Goal: Information Seeking & Learning: Obtain resource

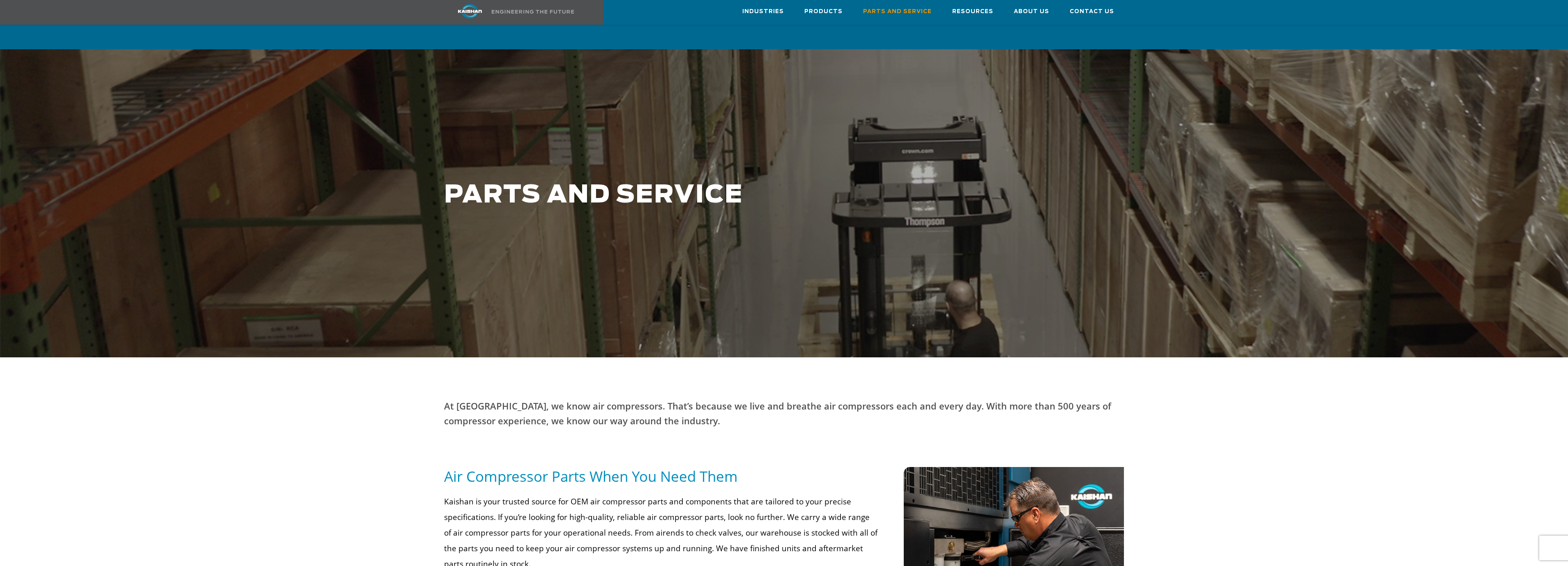
scroll to position [117, 0]
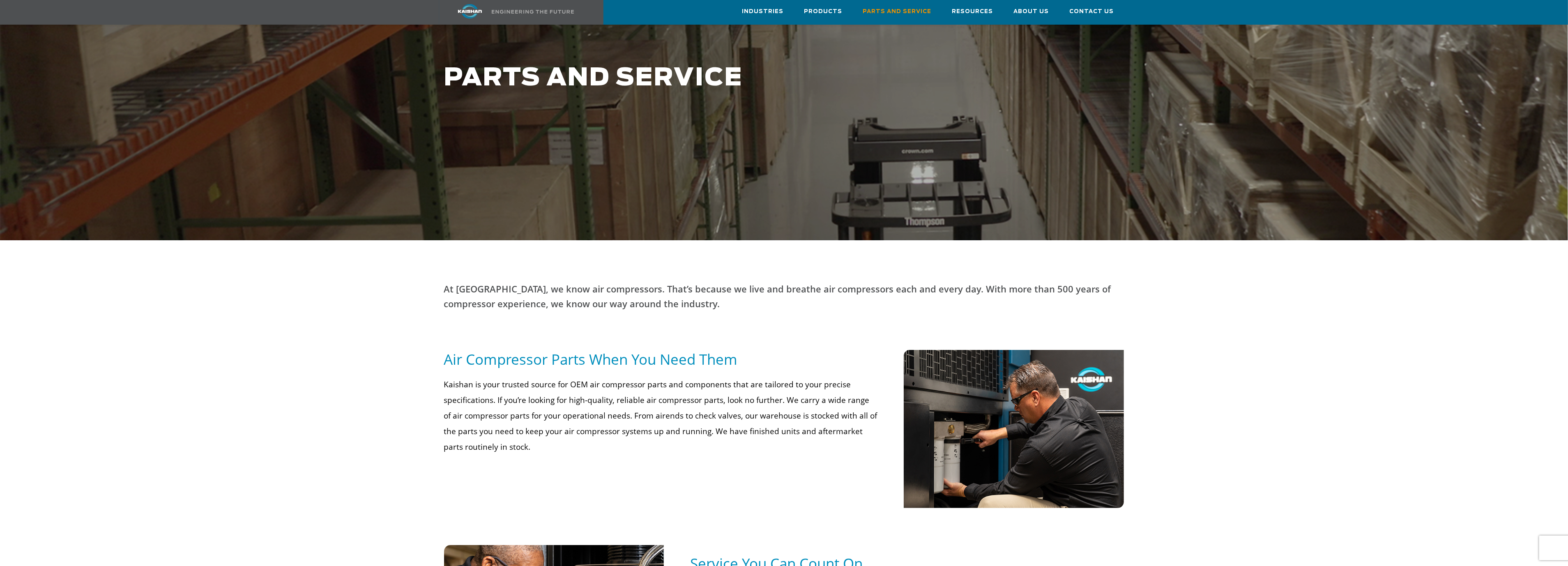
click at [361, 279] on div at bounding box center [784, 392] width 1568 height 305
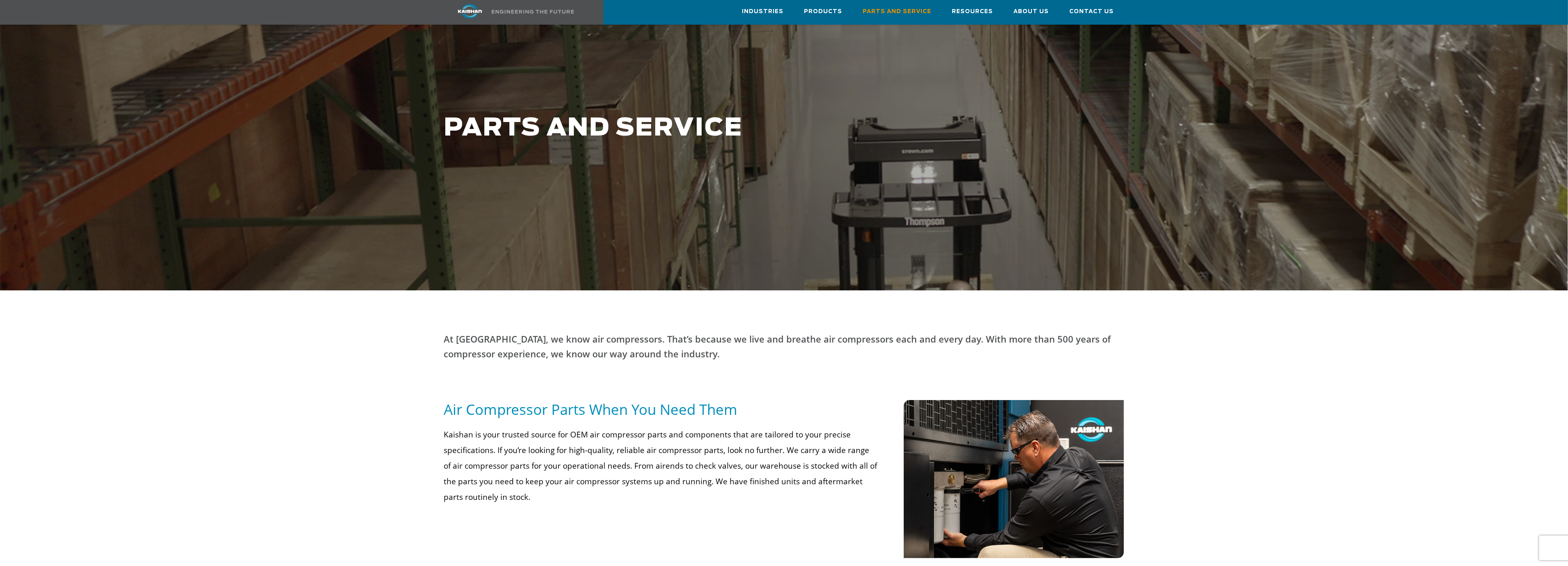
scroll to position [0, 0]
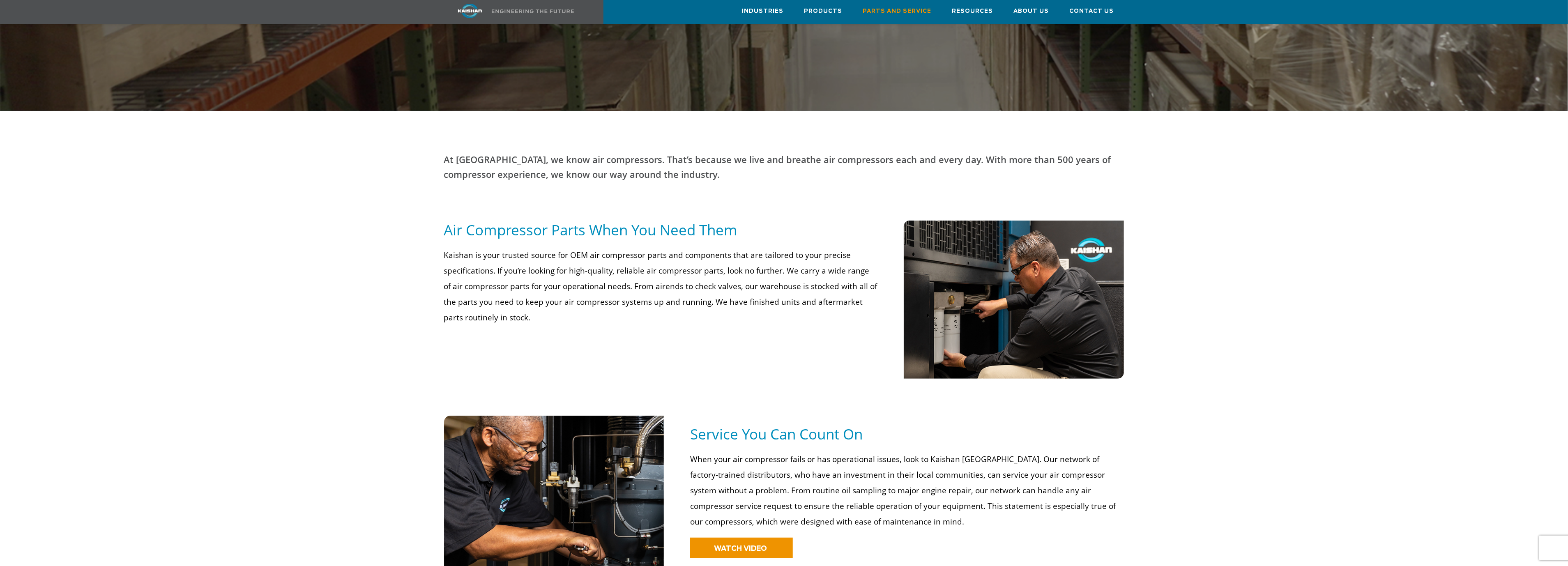
click at [371, 268] on div at bounding box center [784, 263] width 1568 height 305
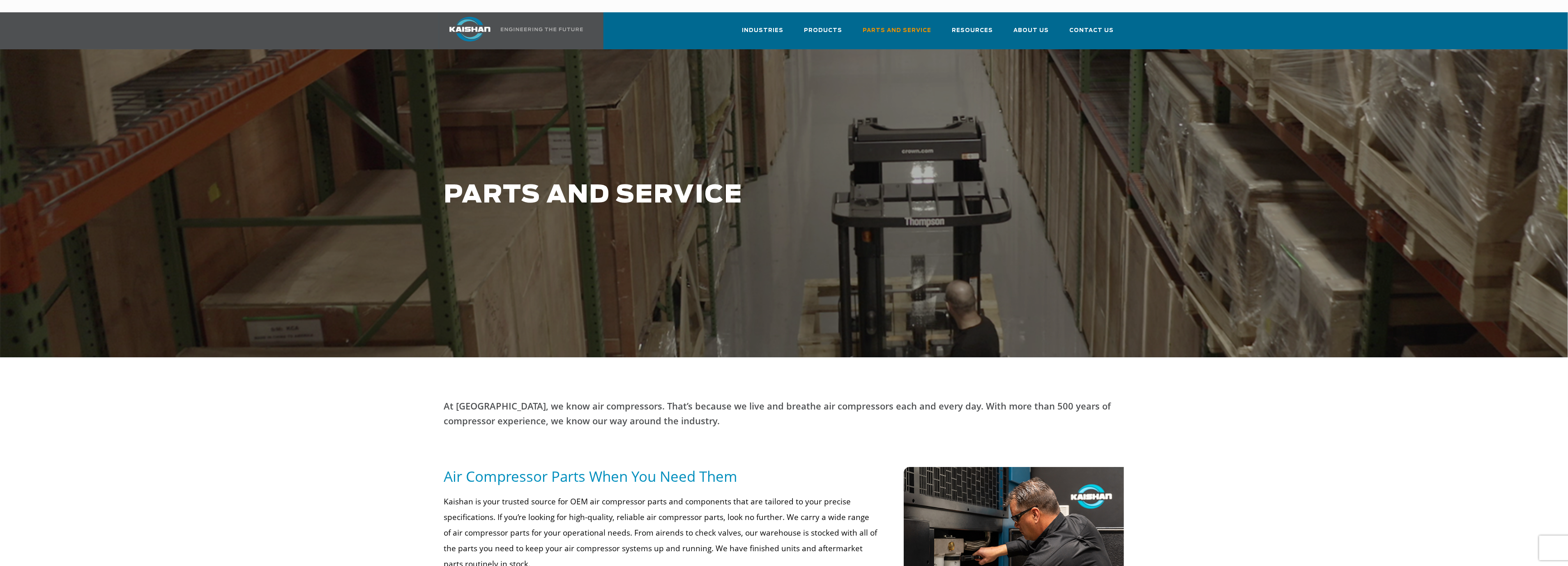
drag, startPoint x: 397, startPoint y: 377, endPoint x: 393, endPoint y: 373, distance: 5.7
click at [394, 377] on div at bounding box center [784, 510] width 1568 height 305
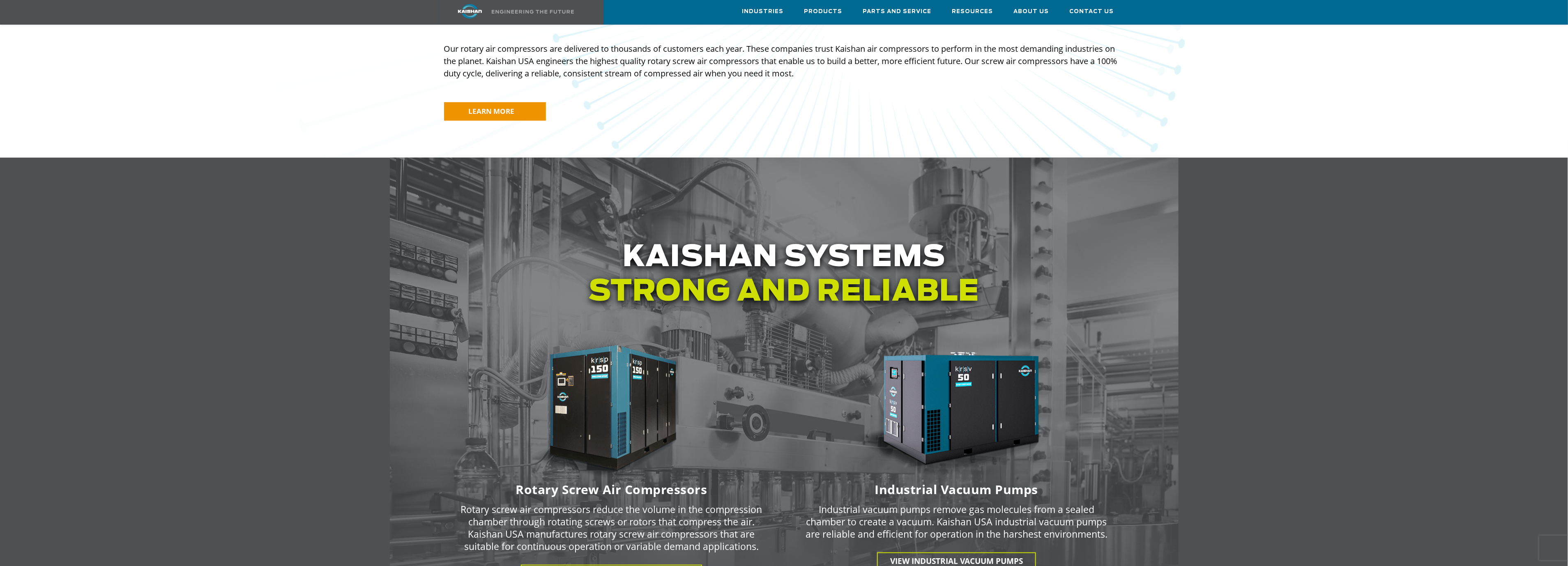
scroll to position [497, 0]
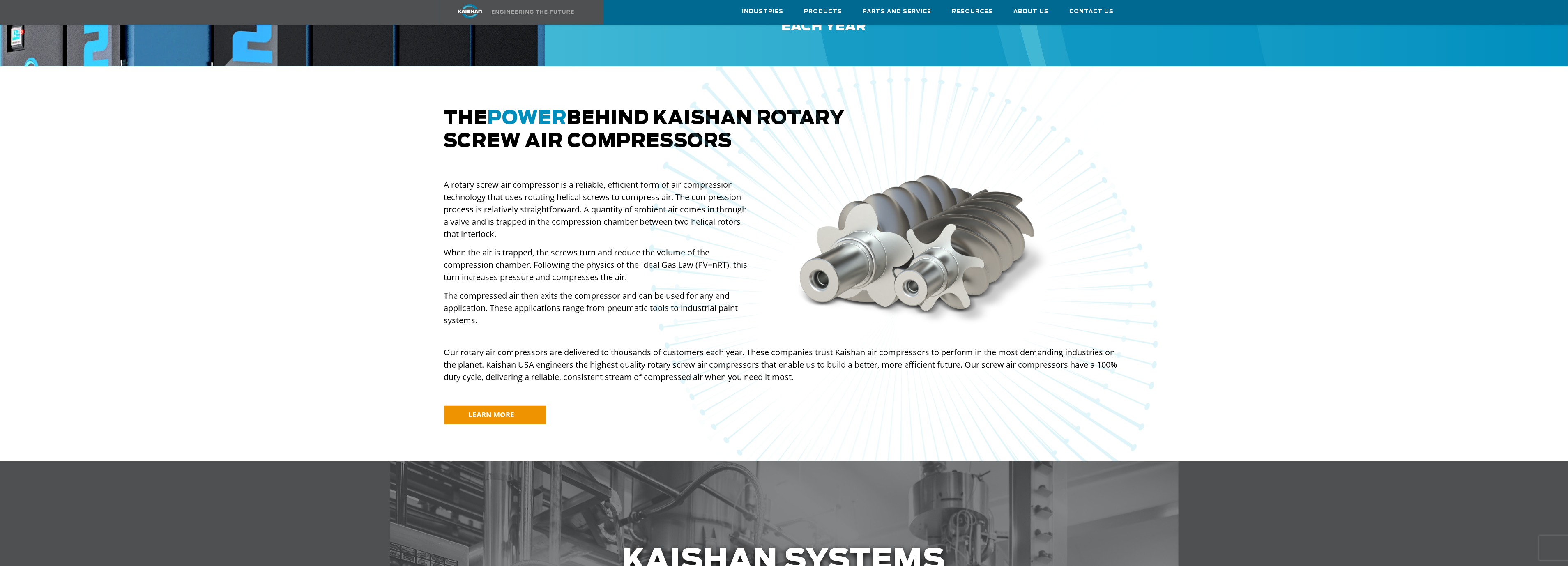
click at [394, 406] on div at bounding box center [784, 263] width 1568 height 395
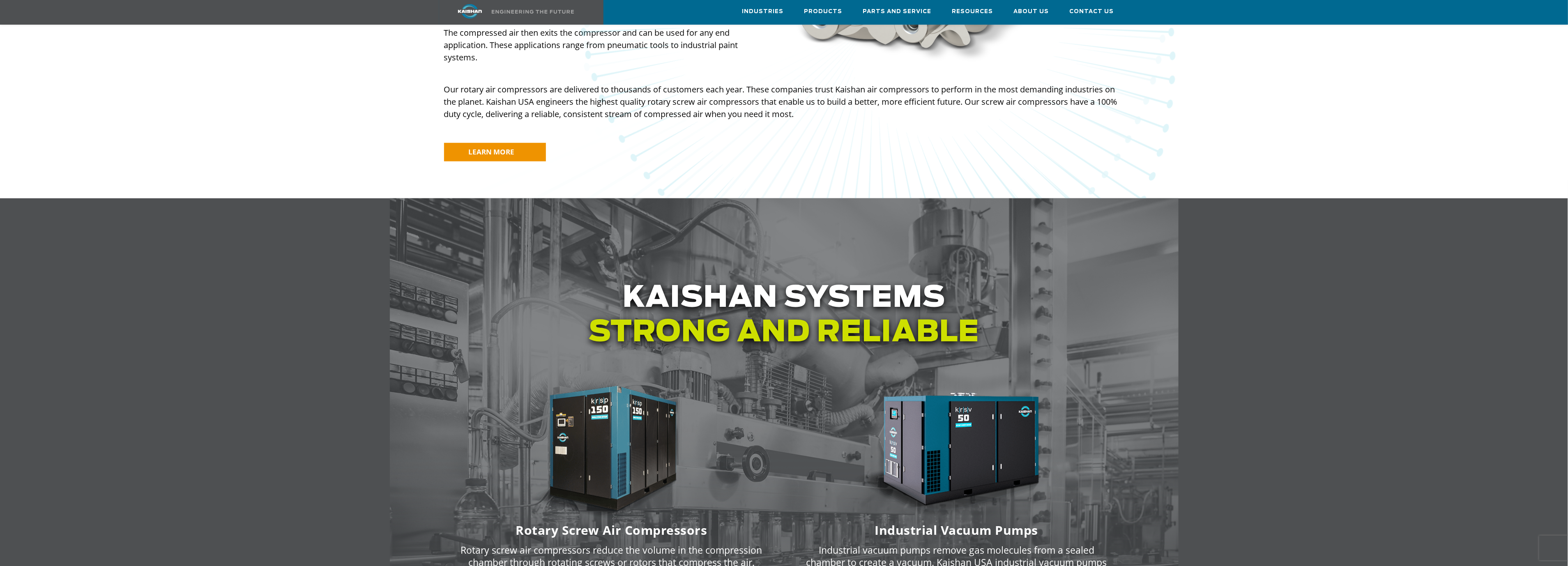
scroll to position [866, 0]
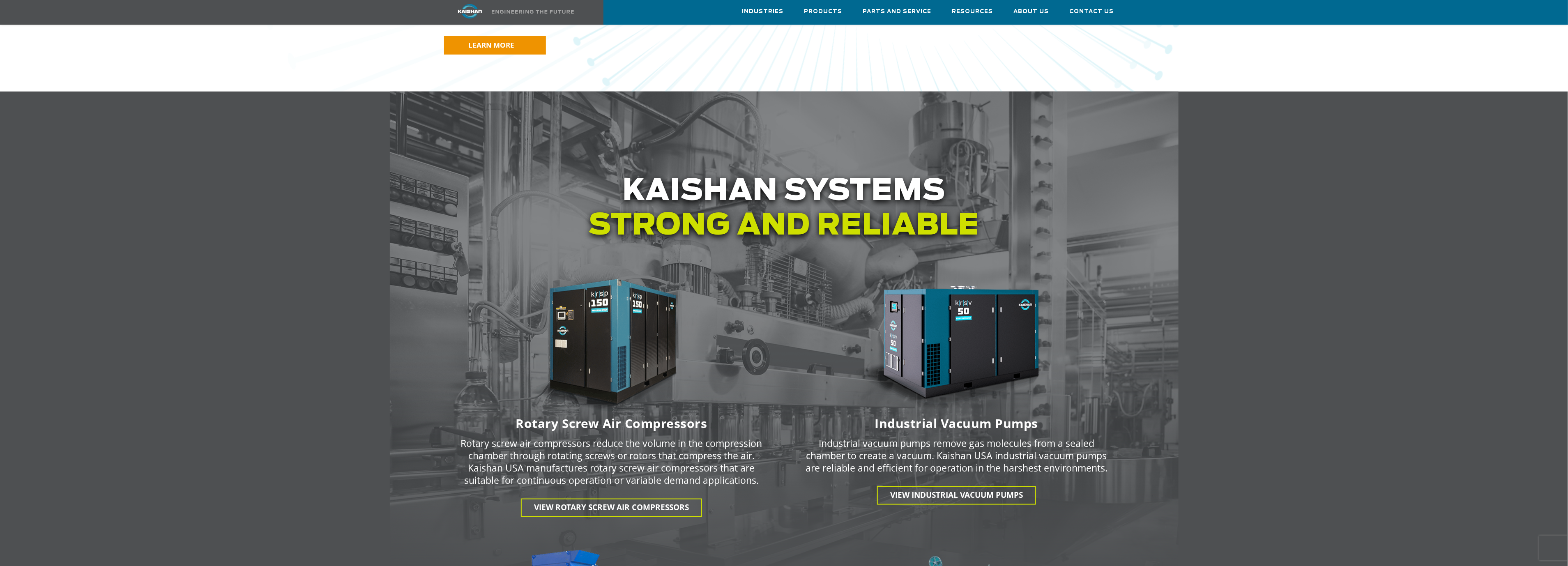
click at [938, 344] on img at bounding box center [956, 344] width 206 height 138
click at [965, 489] on span "View INDUSTRIAL VACUUM PUMPS" at bounding box center [956, 495] width 133 height 10
click at [618, 500] on link "View Rotary Screw Air Compressors" at bounding box center [611, 508] width 181 height 18
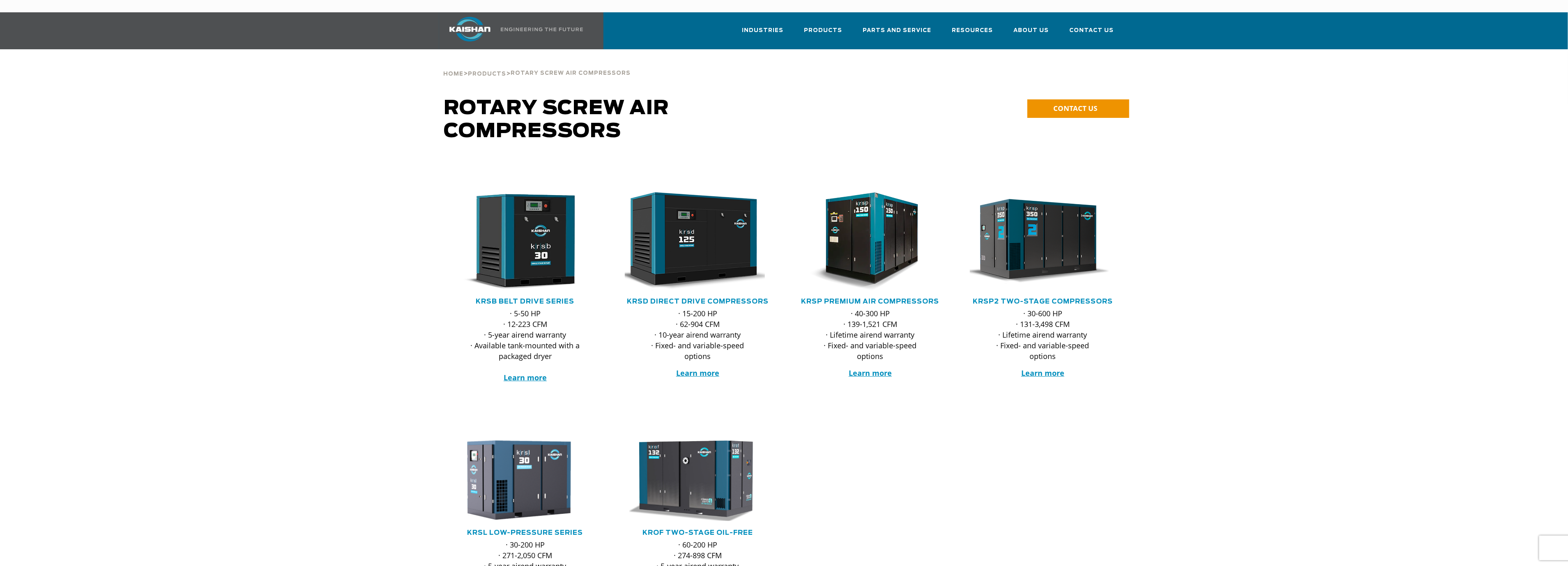
scroll to position [62, 0]
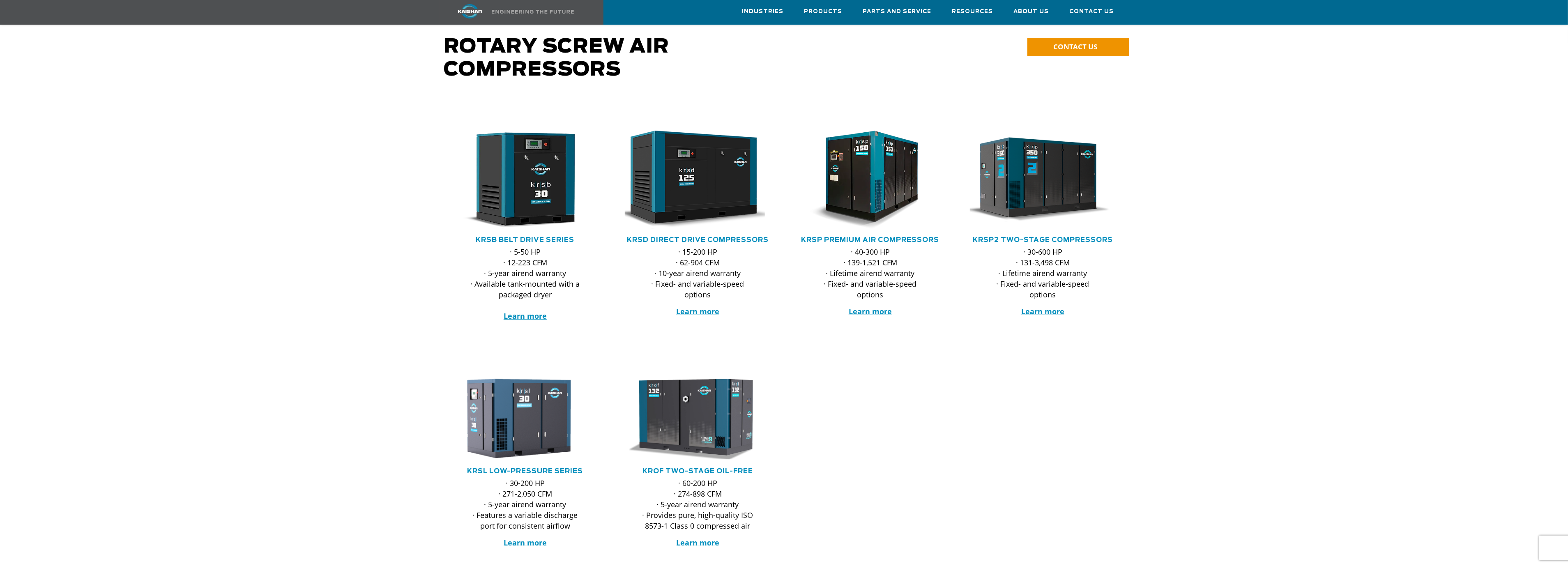
click at [302, 387] on div at bounding box center [784, 478] width 1568 height 227
click at [861, 156] on img at bounding box center [864, 180] width 161 height 108
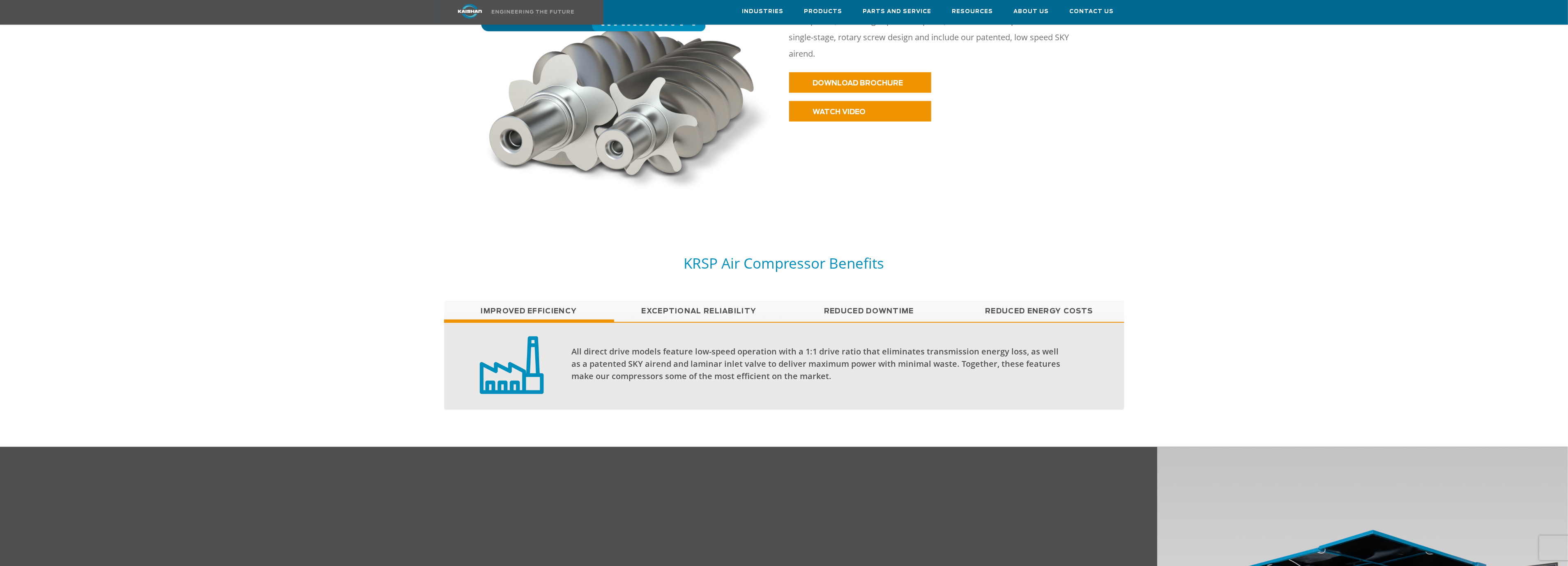
scroll to position [554, 0]
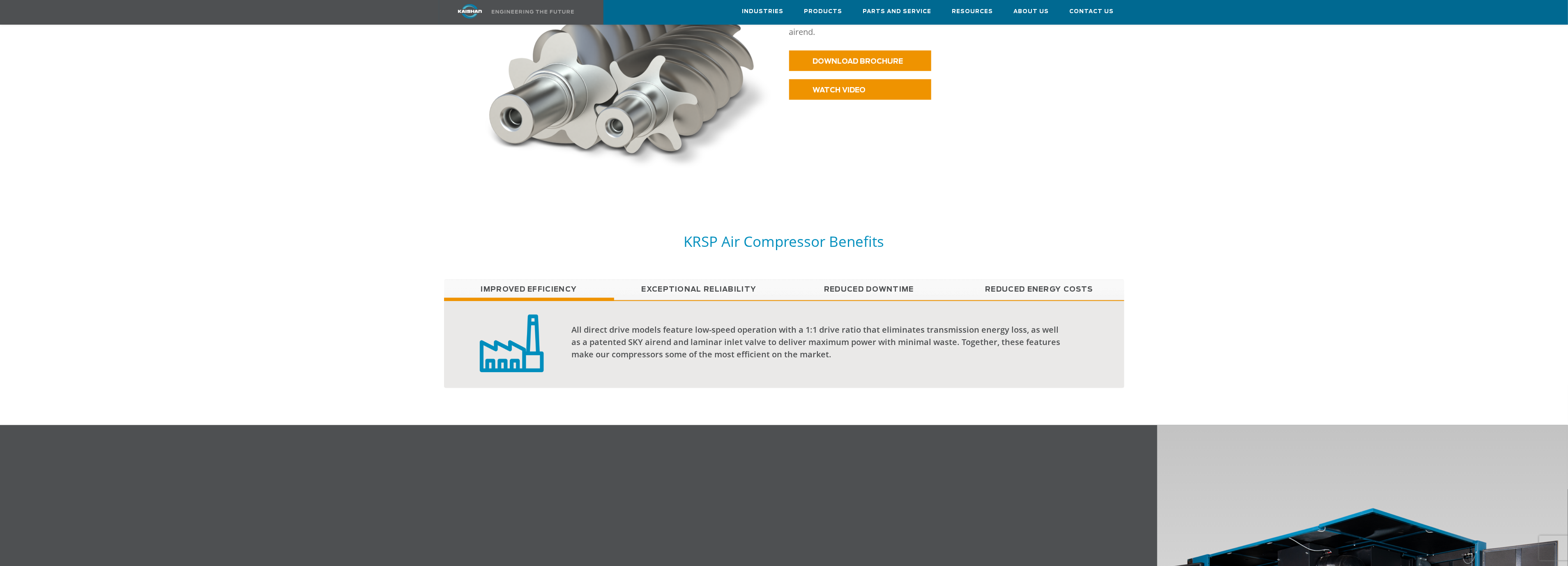
drag, startPoint x: 1034, startPoint y: 280, endPoint x: 1004, endPoint y: 280, distance: 30.0
click at [1035, 280] on link "Reduced Energy Costs" at bounding box center [1039, 290] width 170 height 21
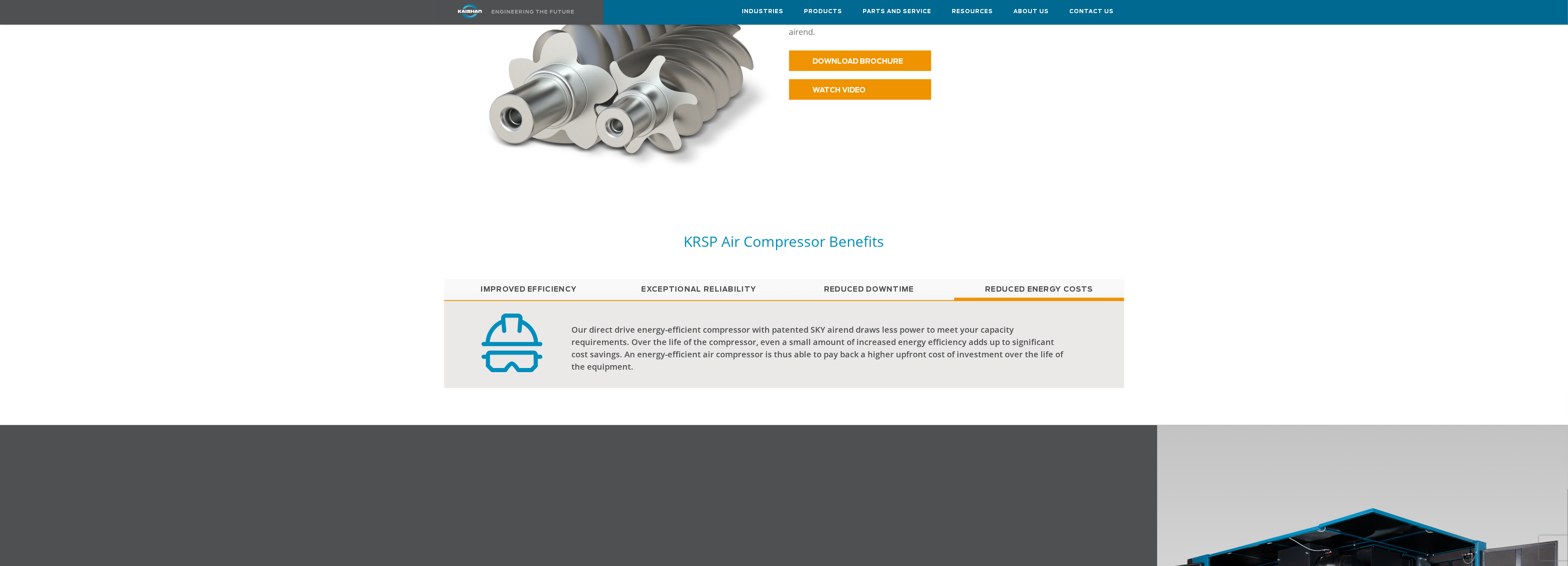
click at [872, 279] on link "Reduced Downtime" at bounding box center [869, 290] width 170 height 21
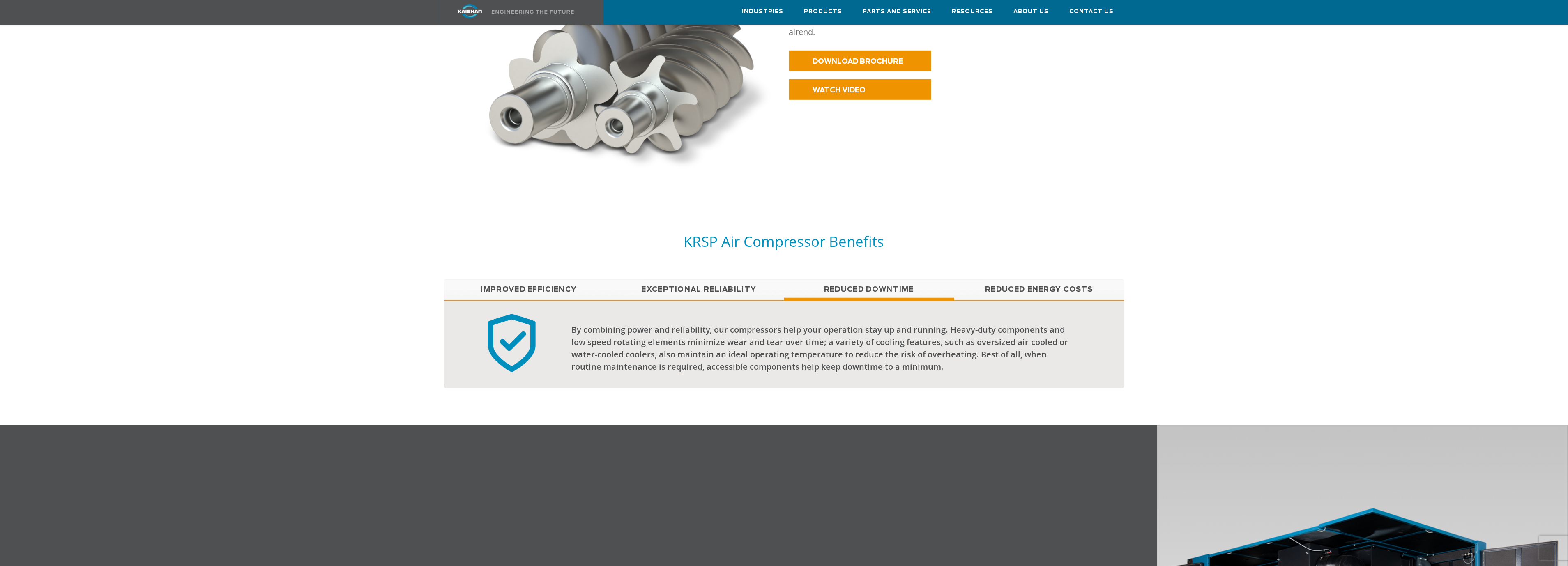
click at [734, 279] on link "Exceptional reliability" at bounding box center [699, 290] width 170 height 21
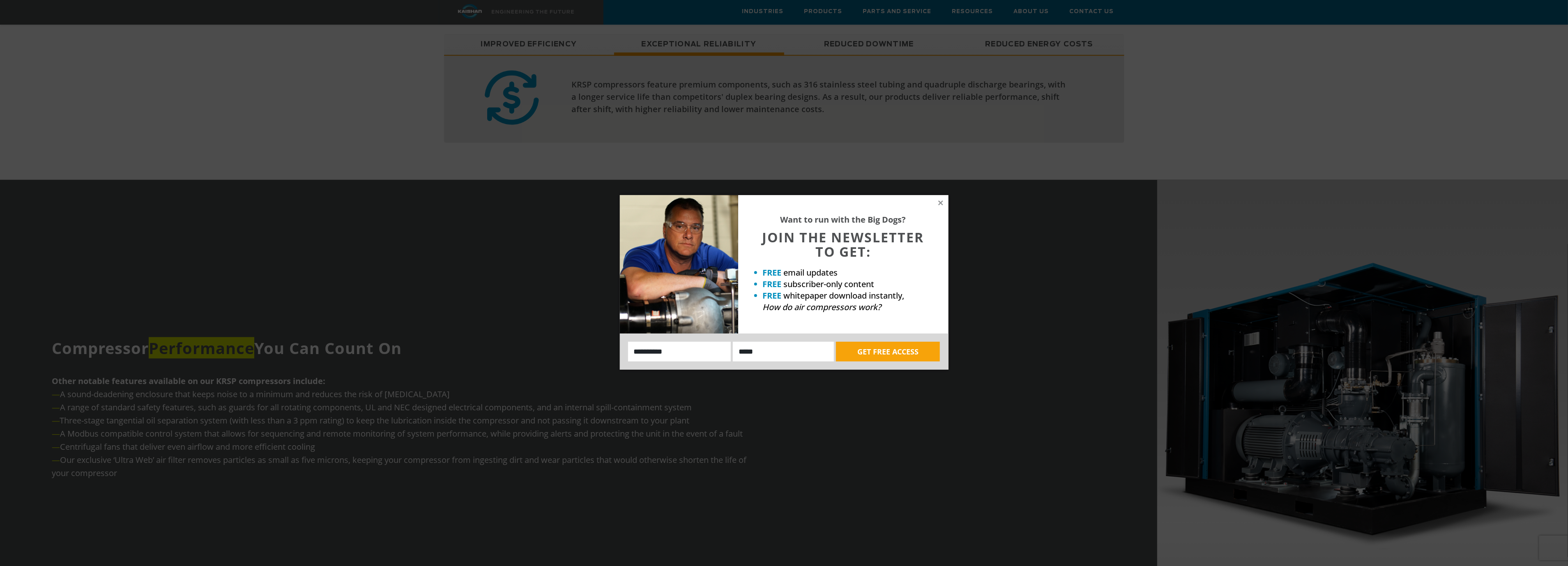
scroll to position [801, 0]
click at [942, 202] on icon at bounding box center [940, 202] width 7 height 7
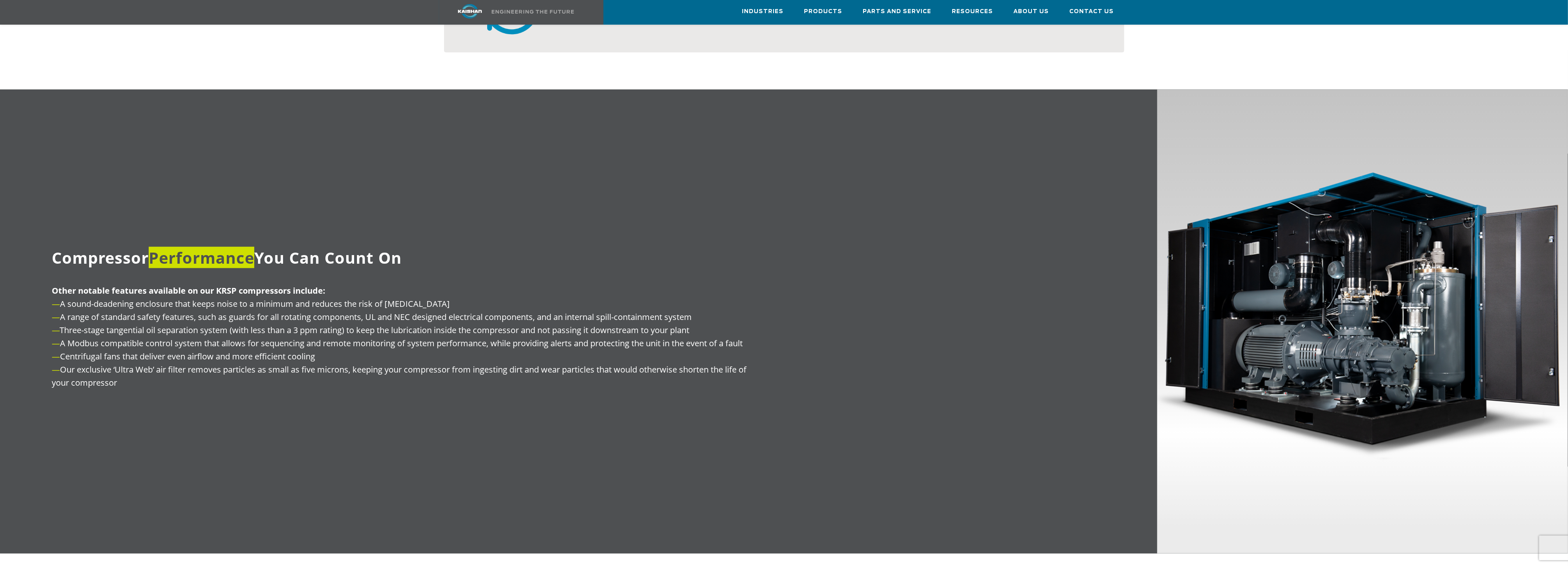
scroll to position [924, 0]
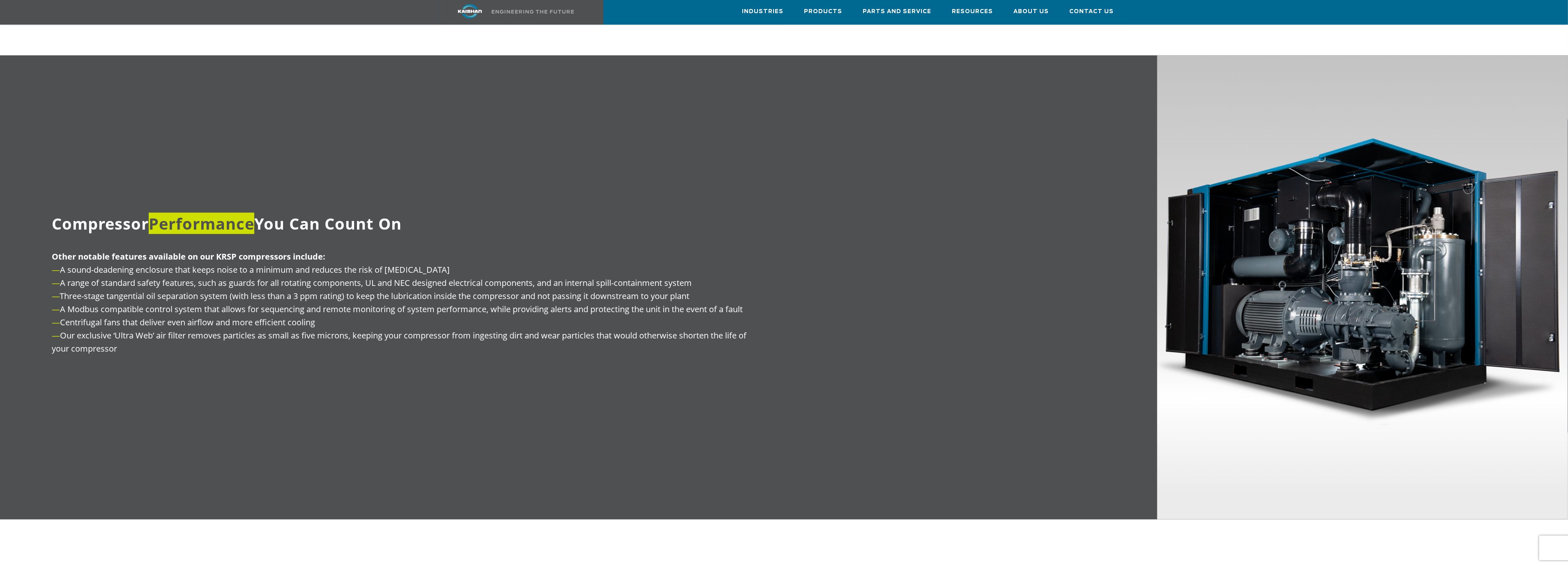
click at [714, 228] on div "Compressor Performance You Can Count On" at bounding box center [407, 223] width 753 height 53
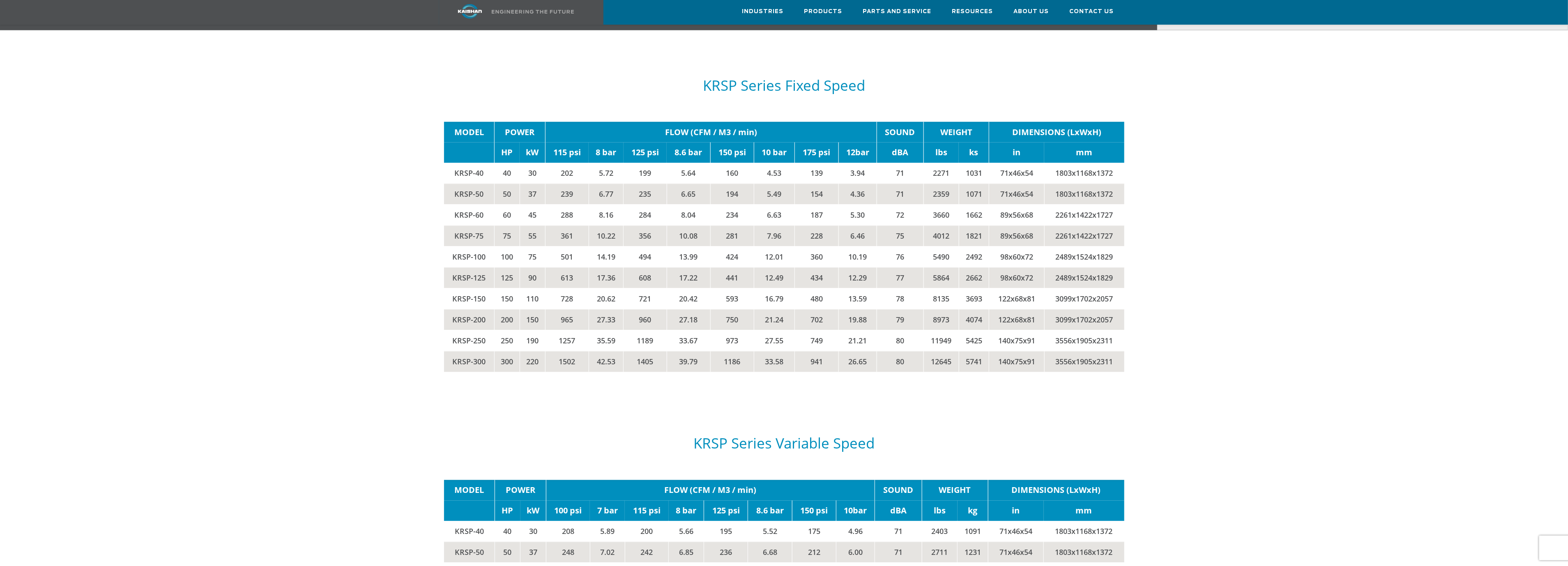
scroll to position [1416, 0]
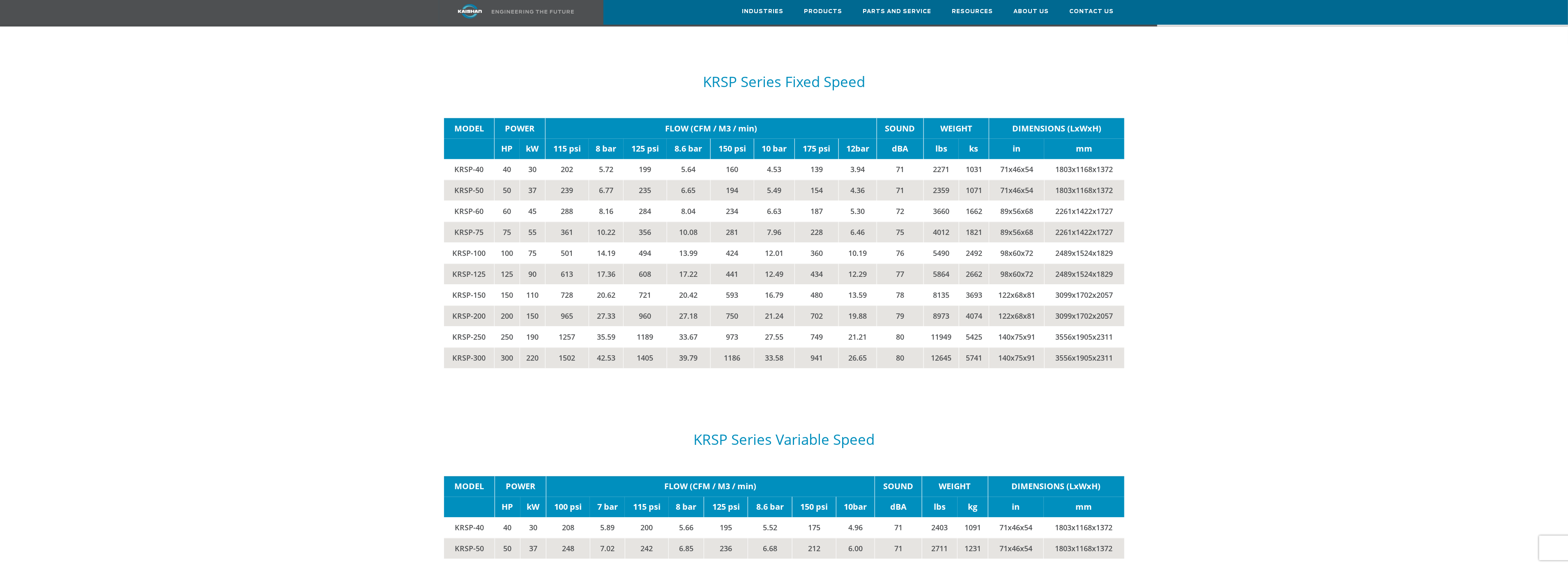
click at [63, 234] on div at bounding box center [784, 213] width 1443 height 342
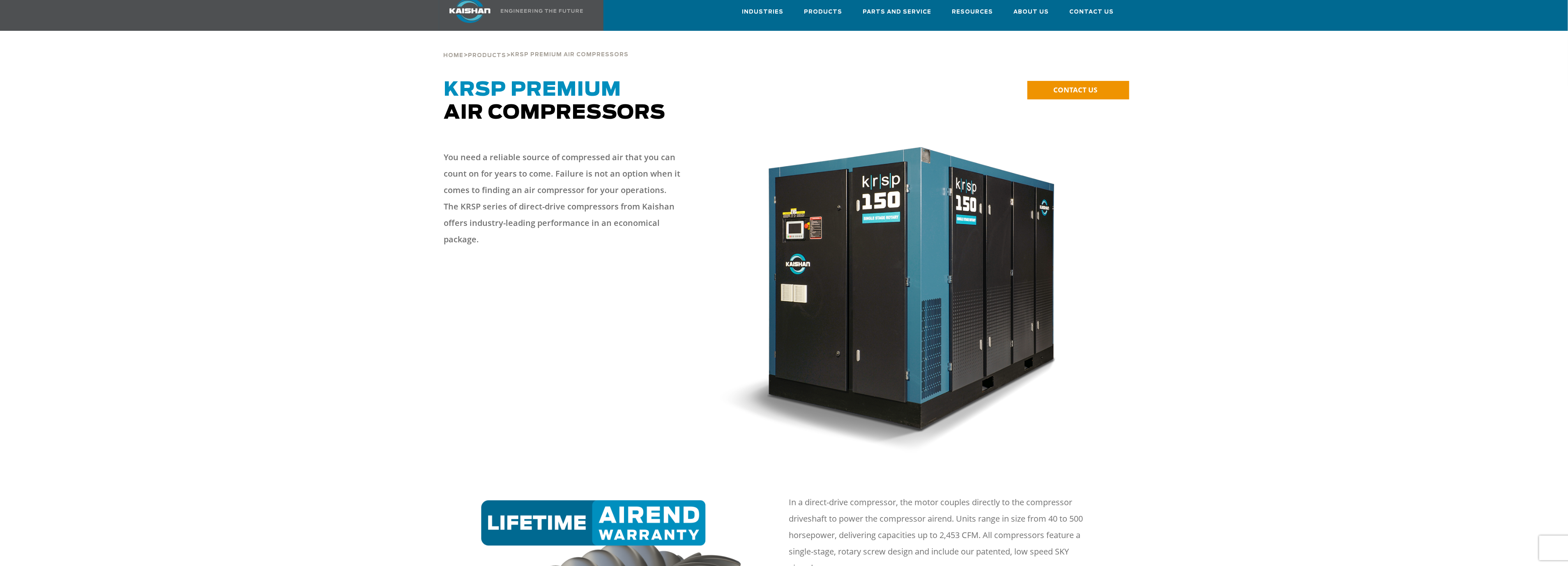
scroll to position [0, 0]
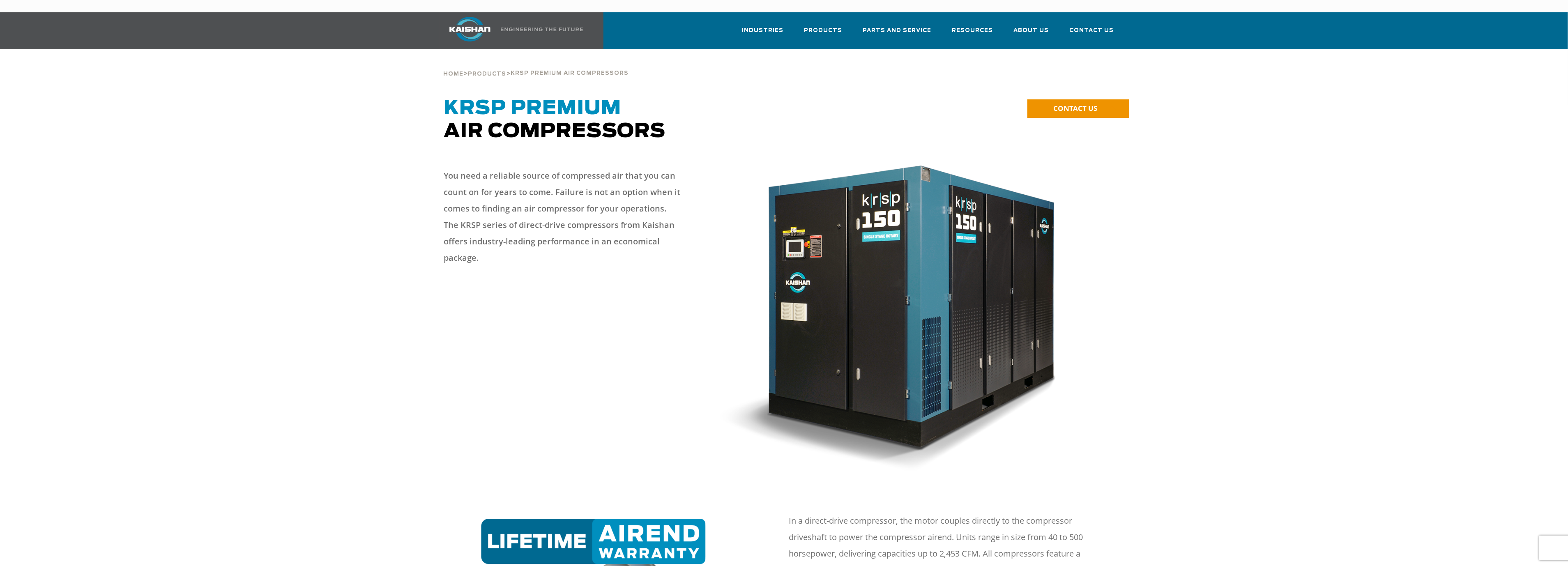
click at [1157, 184] on div at bounding box center [784, 324] width 1443 height 329
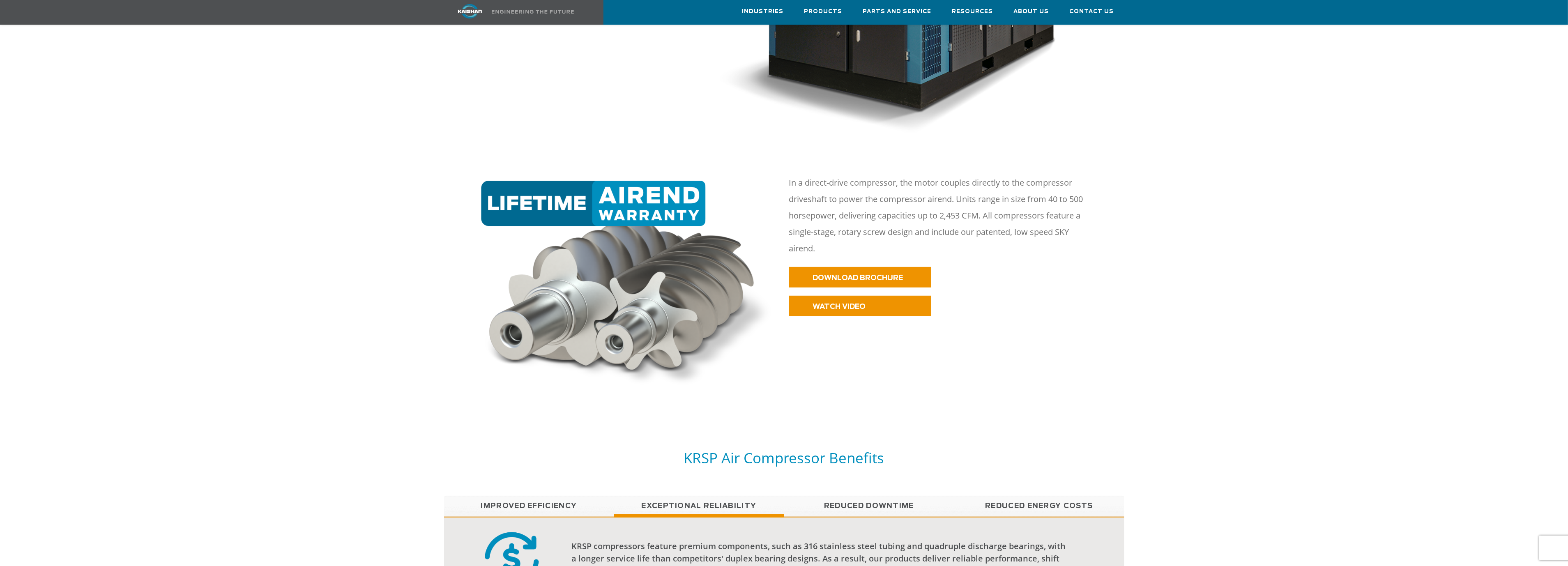
scroll to position [308, 0]
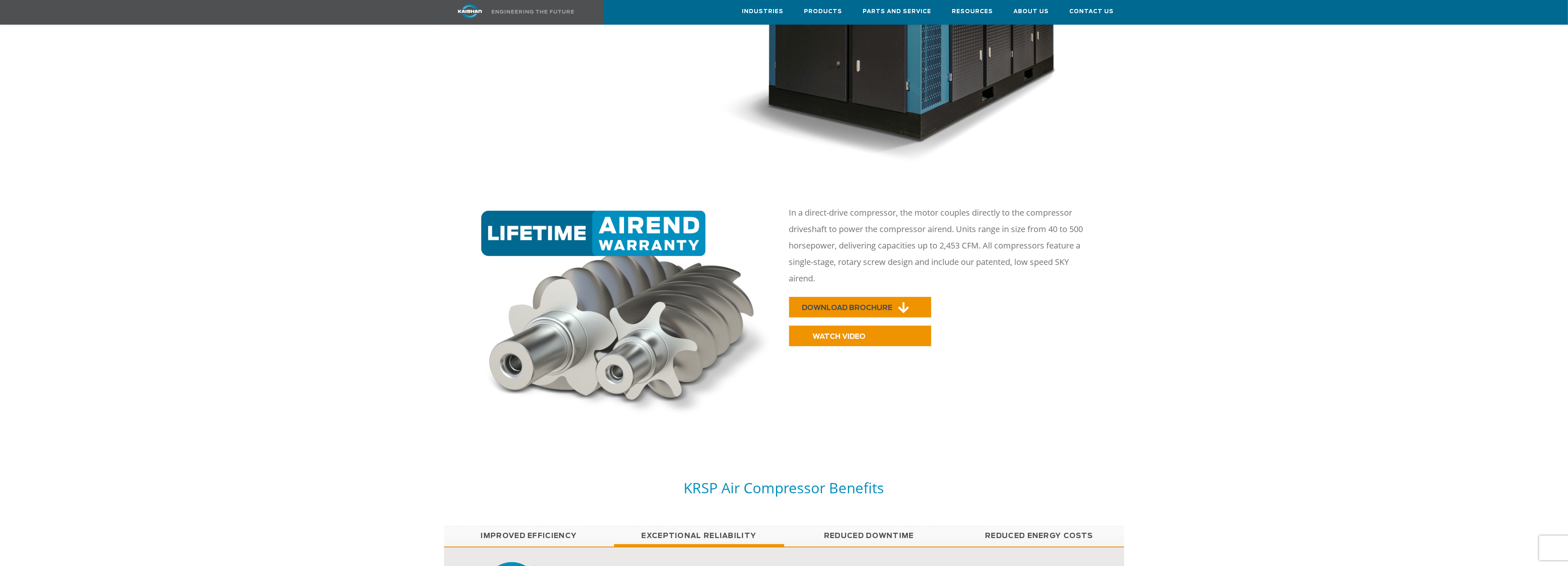
click at [875, 304] on span "DOWNLOAD BROCHURE" at bounding box center [847, 307] width 90 height 7
